Goal: Information Seeking & Learning: Check status

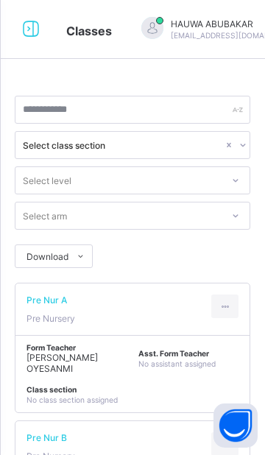
click at [32, 21] on icon at bounding box center [30, 28] width 25 height 21
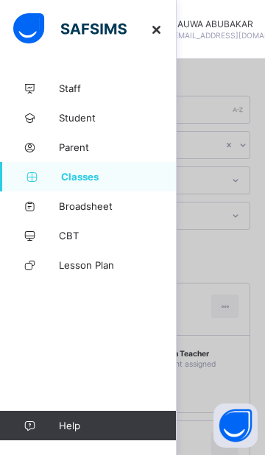
click at [120, 218] on link "Broadsheet" at bounding box center [88, 206] width 177 height 29
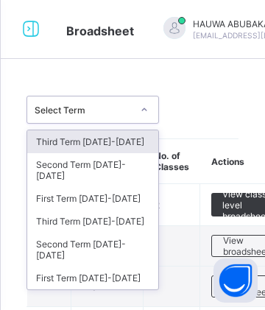
click at [130, 210] on div "Third Term 2024-2025" at bounding box center [92, 221] width 131 height 23
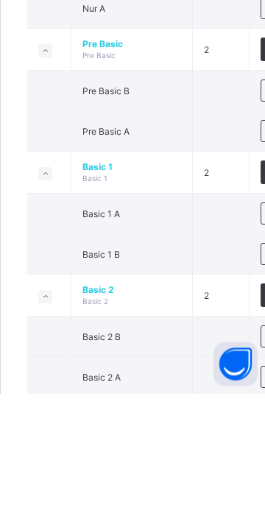
scroll to position [342, 0]
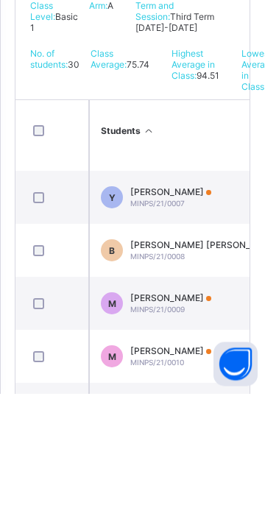
scroll to position [225, 0]
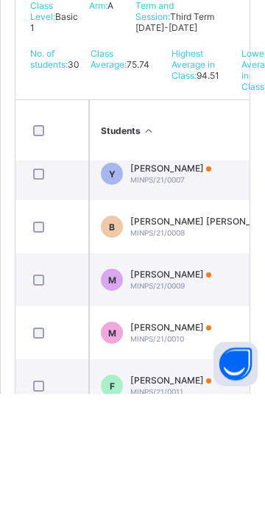
click at [202, 392] on span "MARYAM IMAM HABIB" at bounding box center [170, 386] width 81 height 11
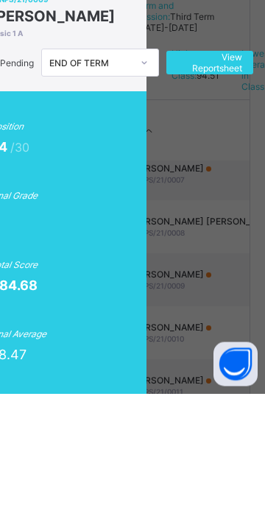
scroll to position [0, 82]
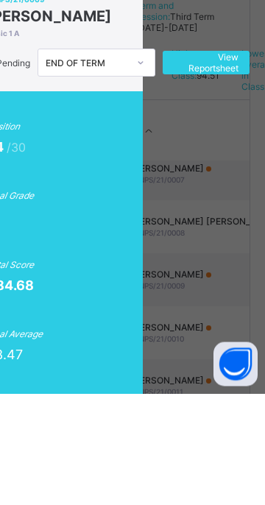
click at [239, 183] on span "View Reportsheet" at bounding box center [206, 175] width 65 height 22
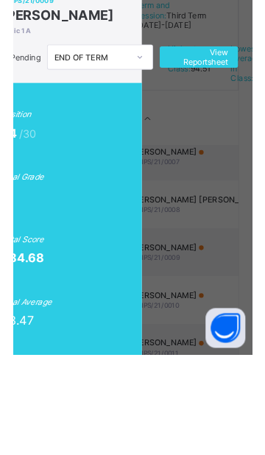
scroll to position [334, 0]
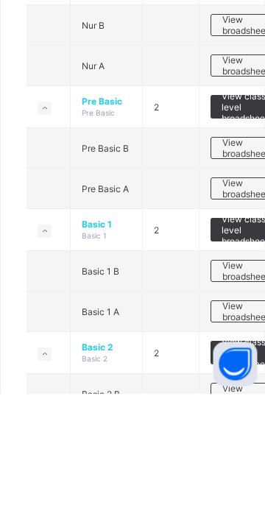
scroll to position [237, 0]
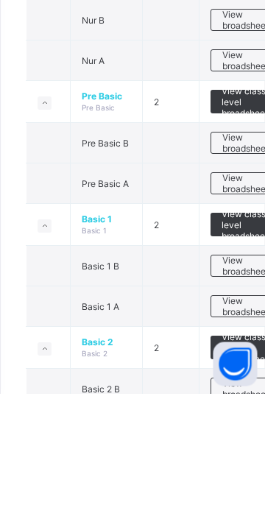
click at [242, 414] on span "View broadsheet" at bounding box center [246, 418] width 46 height 22
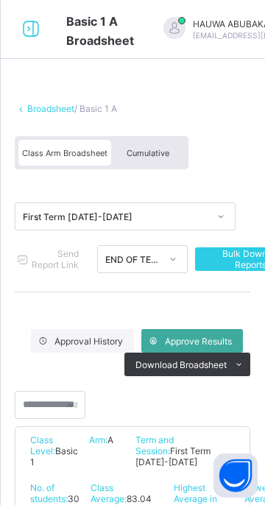
click at [164, 161] on div "Cumulative" at bounding box center [148, 153] width 74 height 26
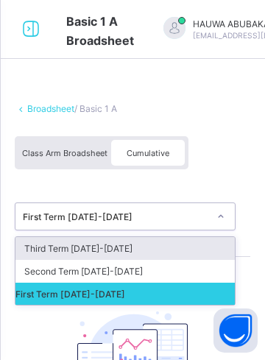
click at [182, 241] on div "Third Term 2024-2025" at bounding box center [125, 248] width 220 height 23
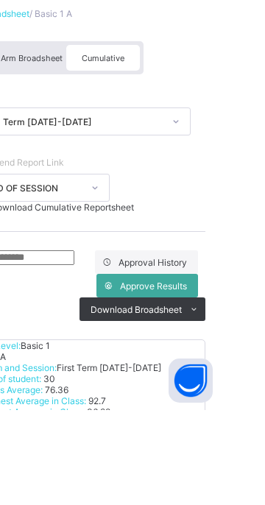
click at [233, 308] on div "Bulk Download Cumulative Reportsheet" at bounding box center [133, 302] width 236 height 11
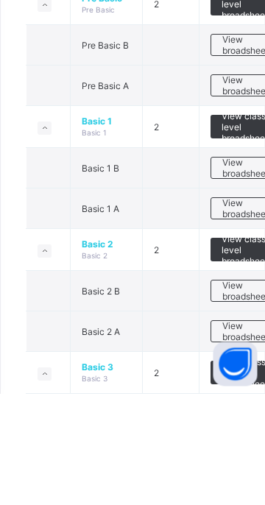
scroll to position [336, 0]
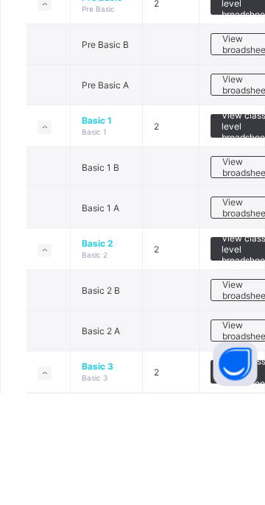
click at [245, 445] on span "View broadsheet" at bounding box center [246, 443] width 46 height 22
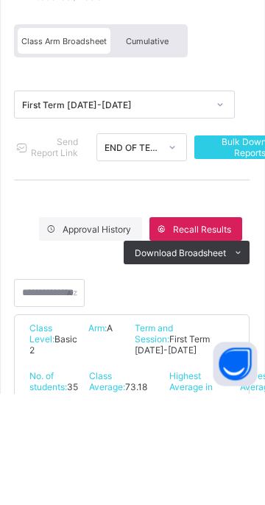
scroll to position [323, 0]
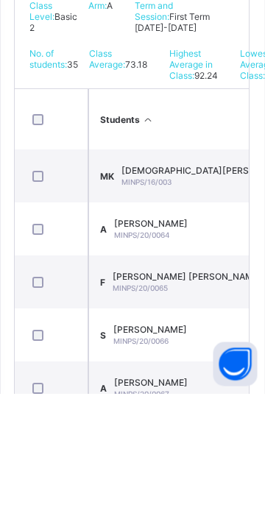
click at [189, 454] on span "AMMAR MUKHTAR ALIYU" at bounding box center [152, 494] width 74 height 11
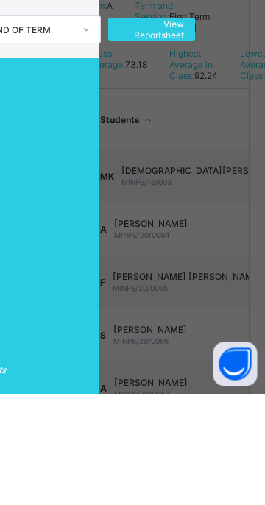
scroll to position [0, 134]
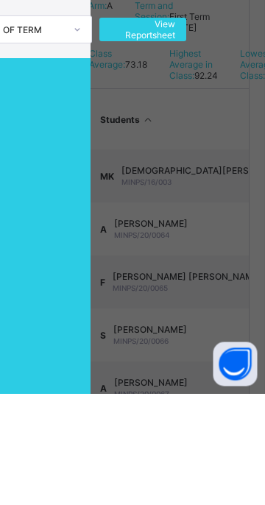
click at [176, 152] on span "View Reportsheet" at bounding box center [143, 141] width 65 height 22
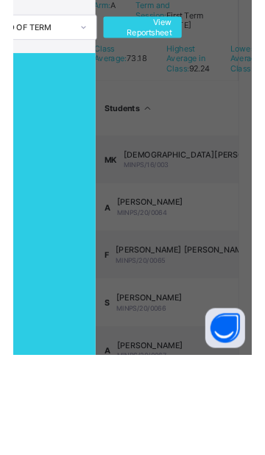
scroll to position [334, 0]
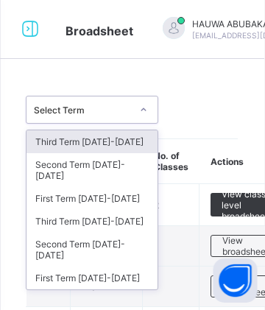
click at [138, 210] on div "Third Term 2024-2025" at bounding box center [92, 221] width 131 height 23
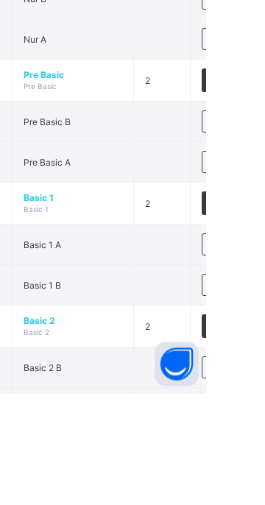
scroll to position [357, 0]
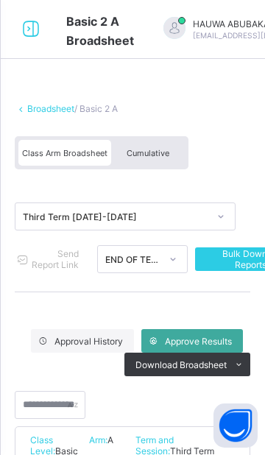
click at [155, 159] on div "Cumulative" at bounding box center [148, 153] width 74 height 26
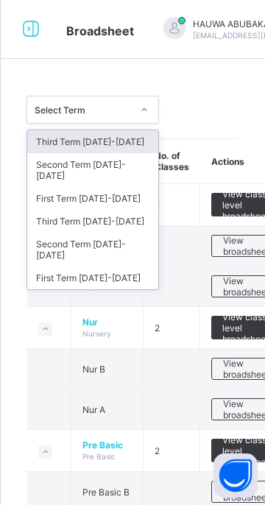
click at [132, 210] on div "Third Term 2024-2025" at bounding box center [92, 221] width 131 height 23
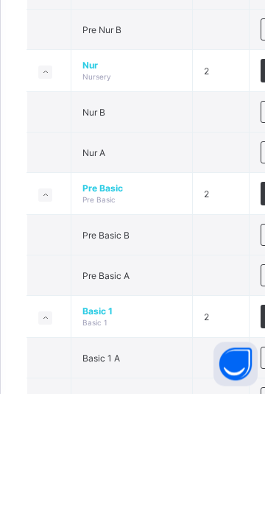
scroll to position [197, 0]
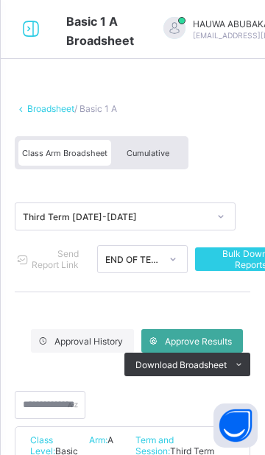
click at [152, 164] on div "Cumulative" at bounding box center [148, 153] width 74 height 26
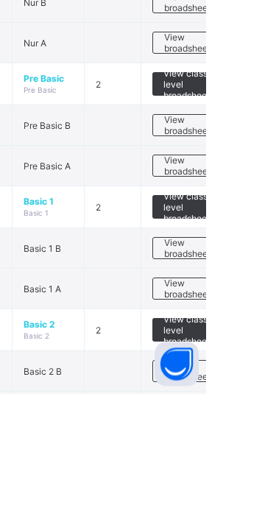
scroll to position [270, 0]
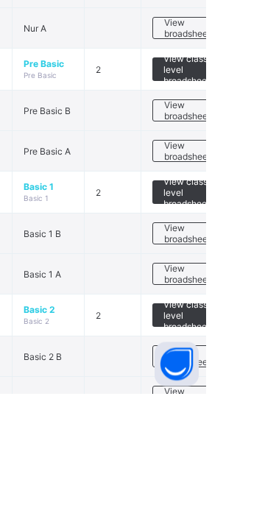
click at [257, 454] on span "View broadsheet" at bounding box center [246, 509] width 46 height 22
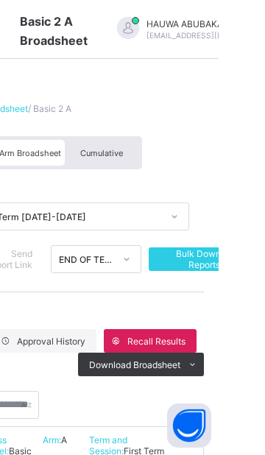
click at [178, 152] on div "Cumulative" at bounding box center [148, 153] width 74 height 26
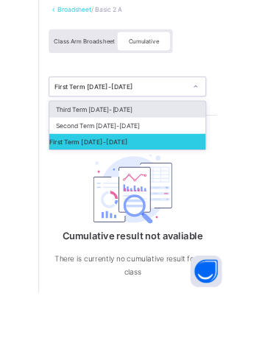
scroll to position [15, 0]
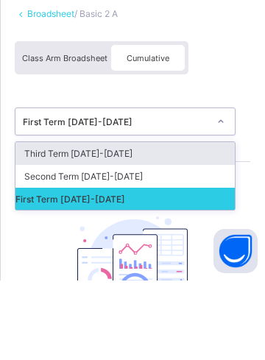
click at [201, 233] on div "Third Term 2024-2025" at bounding box center [125, 233] width 220 height 23
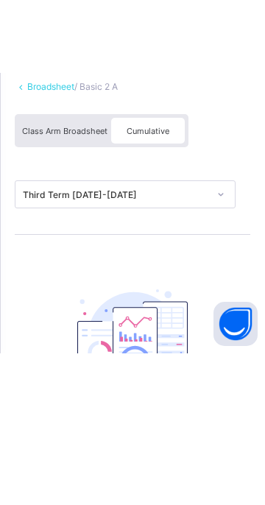
scroll to position [0, 0]
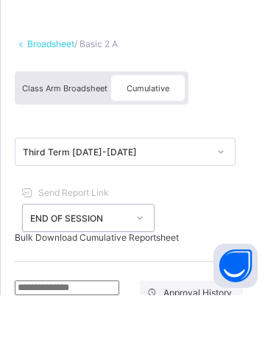
click at [179, 308] on span "Bulk Download Cumulative Reportsheet" at bounding box center [97, 302] width 164 height 11
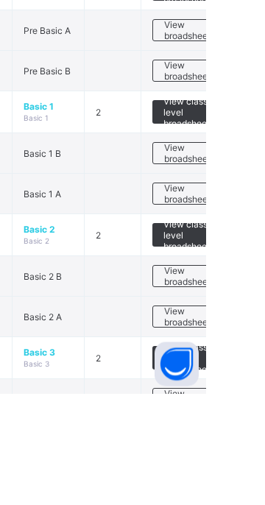
scroll to position [351, 0]
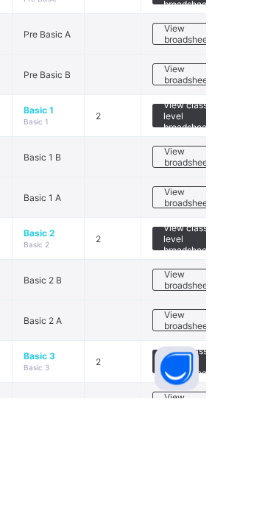
click at [234, 424] on span "View broadsheet" at bounding box center [246, 428] width 46 height 22
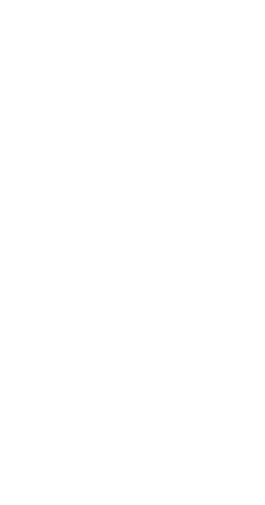
scroll to position [622, 0]
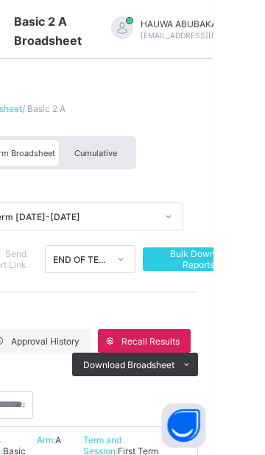
click at [141, 151] on span "Cumulative" at bounding box center [148, 153] width 43 height 10
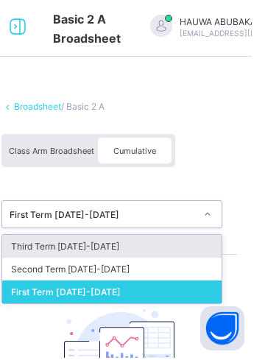
click at [66, 238] on div "Third Term 2024-2025" at bounding box center [125, 248] width 220 height 23
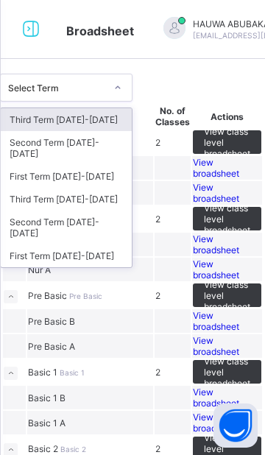
click at [132, 211] on div "Third Term 2024-2025" at bounding box center [66, 199] width 131 height 23
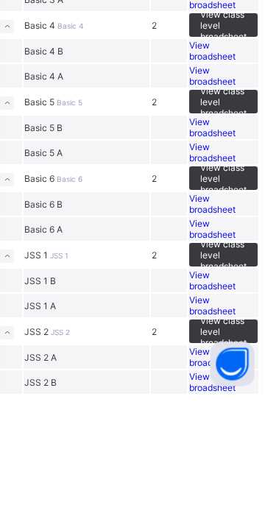
scroll to position [484, 0]
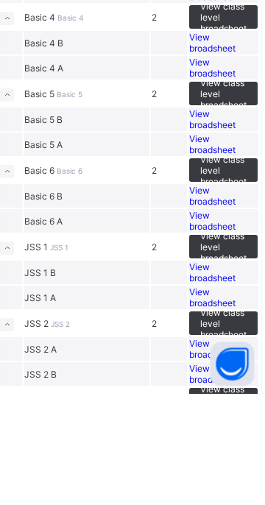
click at [239, 114] on span "View broadsheet" at bounding box center [216, 103] width 46 height 22
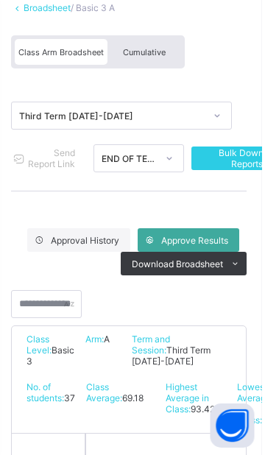
scroll to position [99, 0]
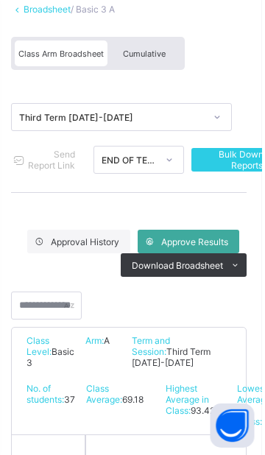
click at [158, 57] on span "Cumulative" at bounding box center [148, 54] width 43 height 10
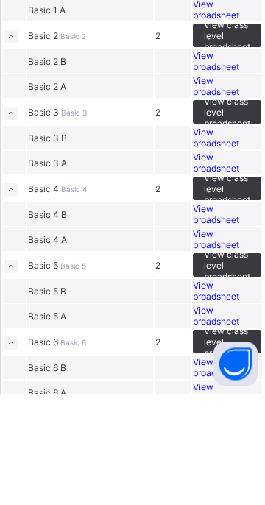
scroll to position [302, 0]
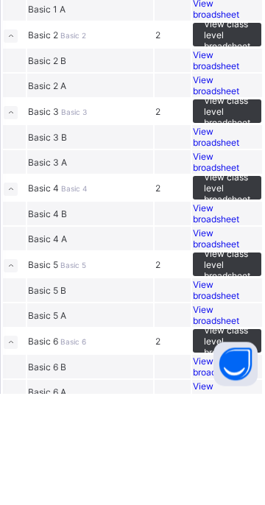
click at [239, 208] on span "View broadsheet" at bounding box center [216, 197] width 46 height 22
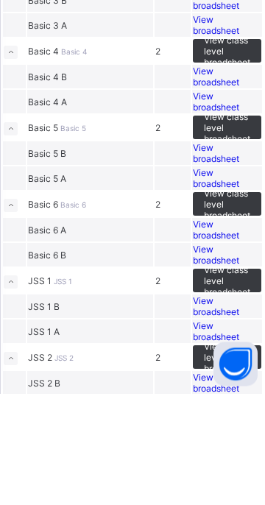
scroll to position [447, 0]
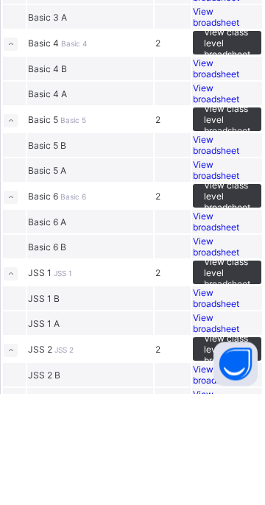
click at [239, 38] on span "View broadsheet" at bounding box center [216, 27] width 46 height 22
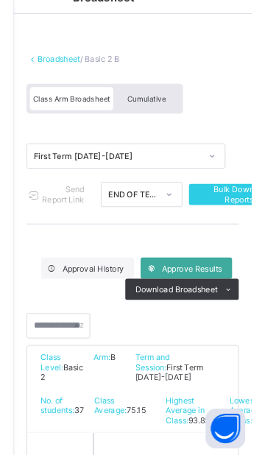
scroll to position [30, 0]
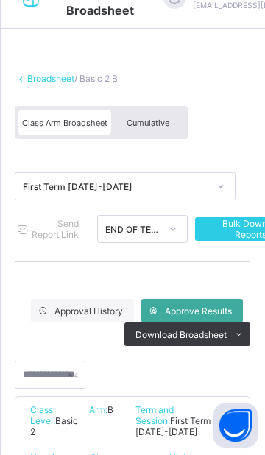
click at [167, 121] on span "Cumulative" at bounding box center [148, 123] width 43 height 10
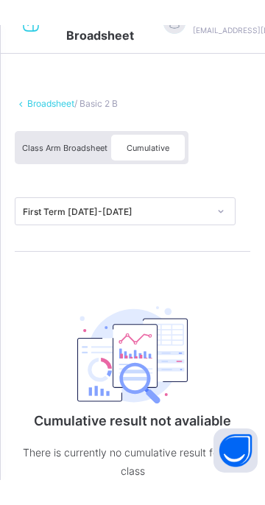
scroll to position [0, 0]
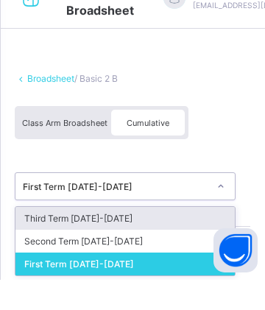
click at [176, 247] on div "Third Term 2024-2025" at bounding box center [125, 248] width 220 height 23
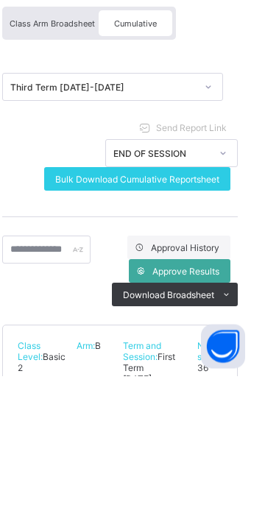
click at [231, 305] on span "Bulk Download Cumulative Reportsheet" at bounding box center [150, 308] width 164 height 11
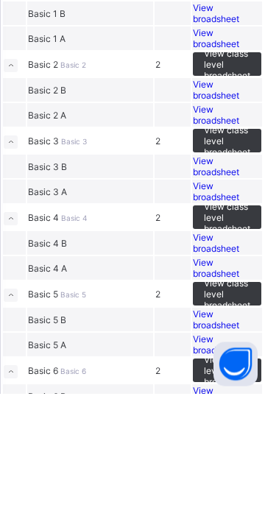
scroll to position [276, 0]
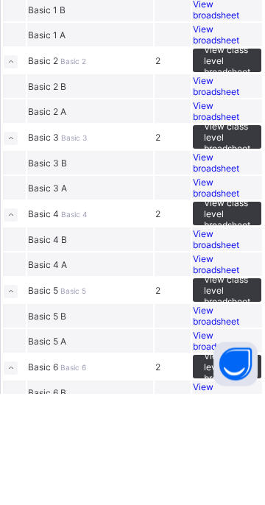
click at [239, 133] on span "View broadsheet" at bounding box center [216, 121] width 46 height 22
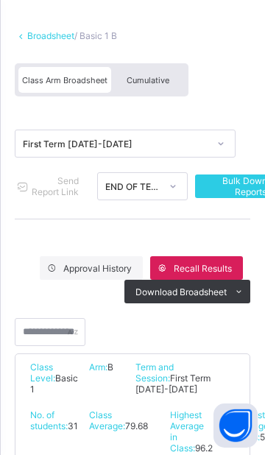
scroll to position [71, 0]
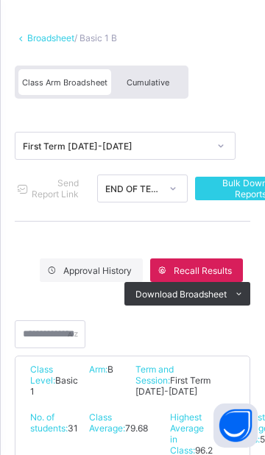
click at [165, 80] on span "Cumulative" at bounding box center [148, 82] width 43 height 10
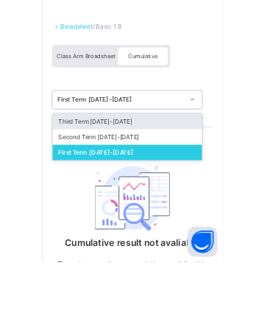
scroll to position [2, 0]
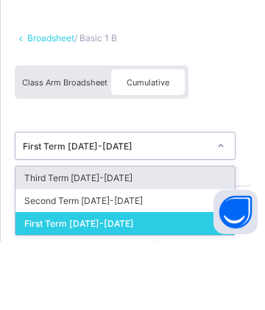
click at [209, 244] on div "Third Term 2024-2025" at bounding box center [125, 246] width 220 height 23
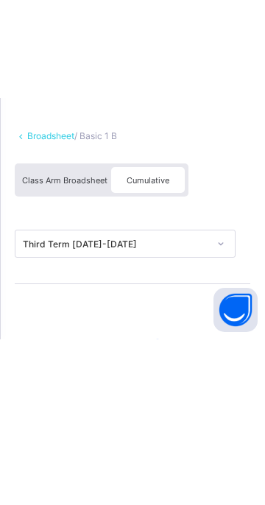
scroll to position [0, 0]
